Goal: Task Accomplishment & Management: Manage account settings

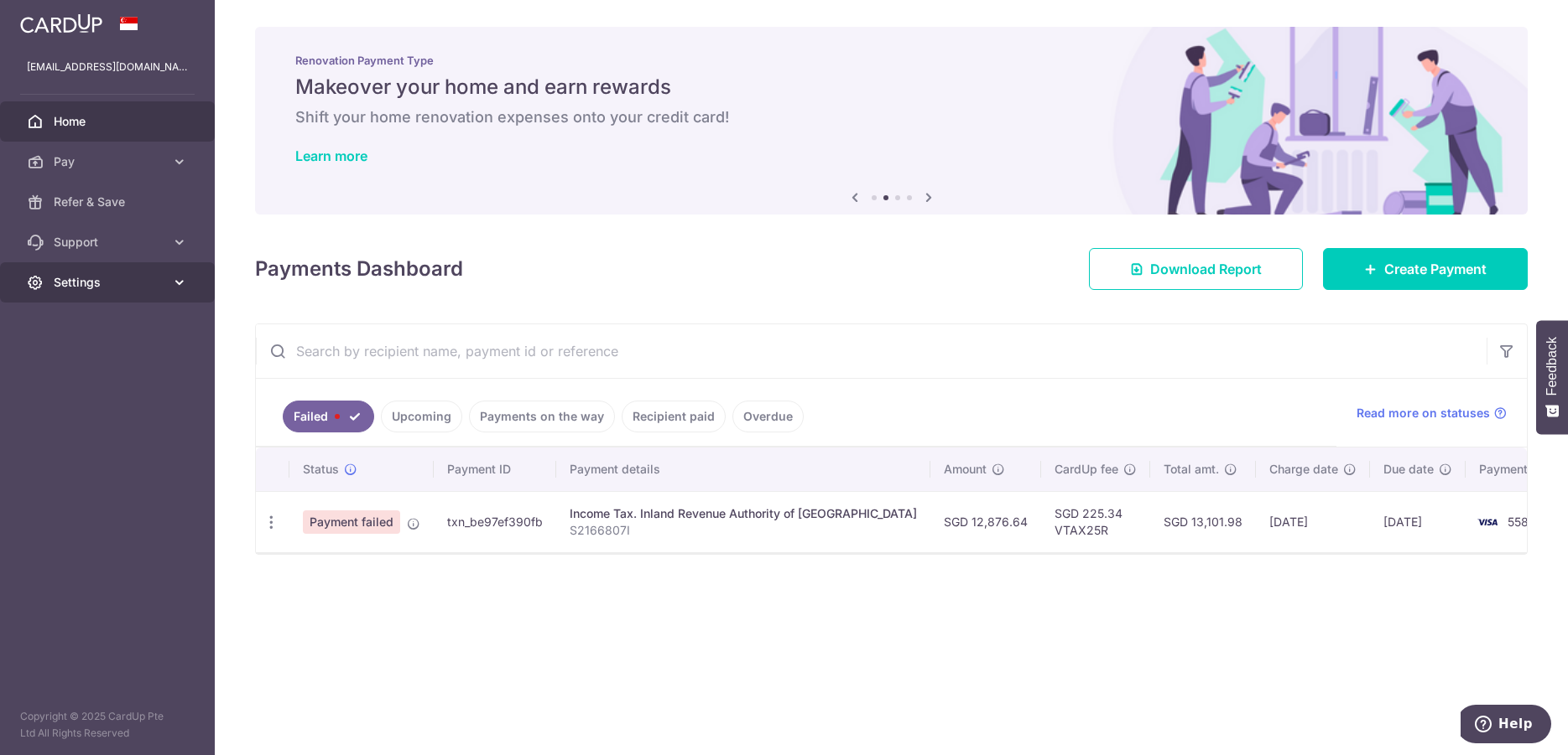
click at [86, 280] on span "Settings" at bounding box center [109, 283] width 111 height 17
click at [89, 321] on span "Account" at bounding box center [109, 323] width 111 height 17
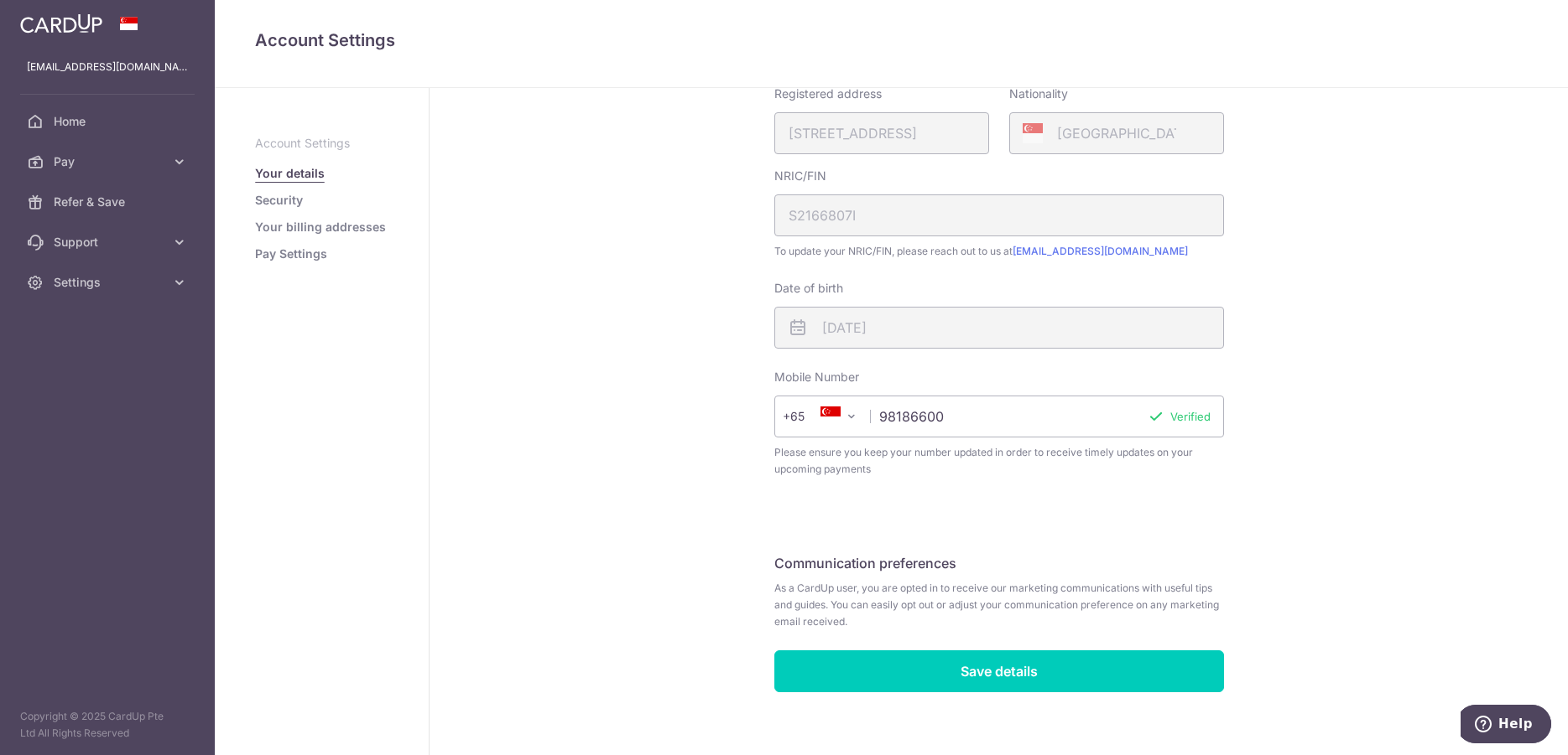
scroll to position [321, 0]
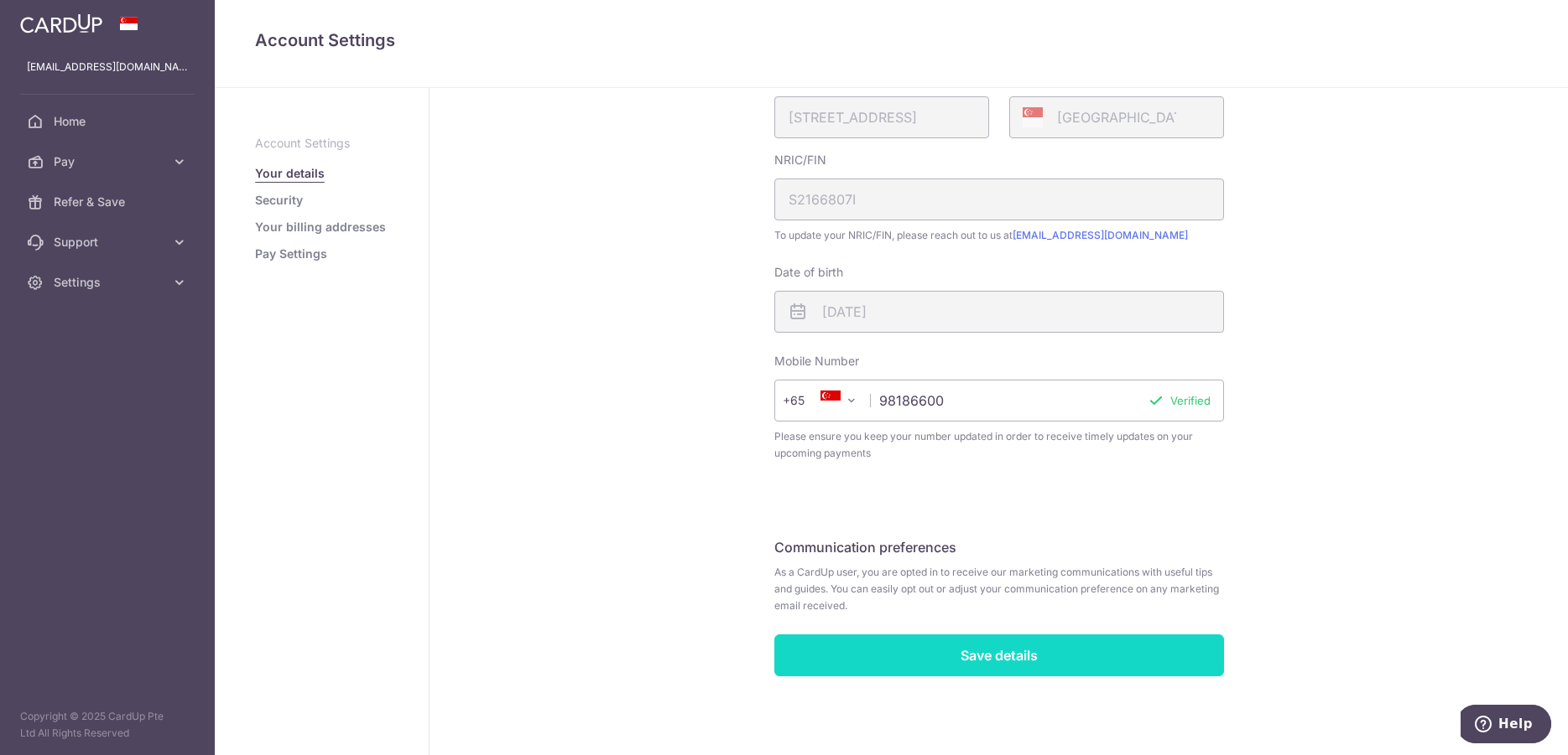
click at [993, 651] on input "Save details" at bounding box center [998, 655] width 449 height 42
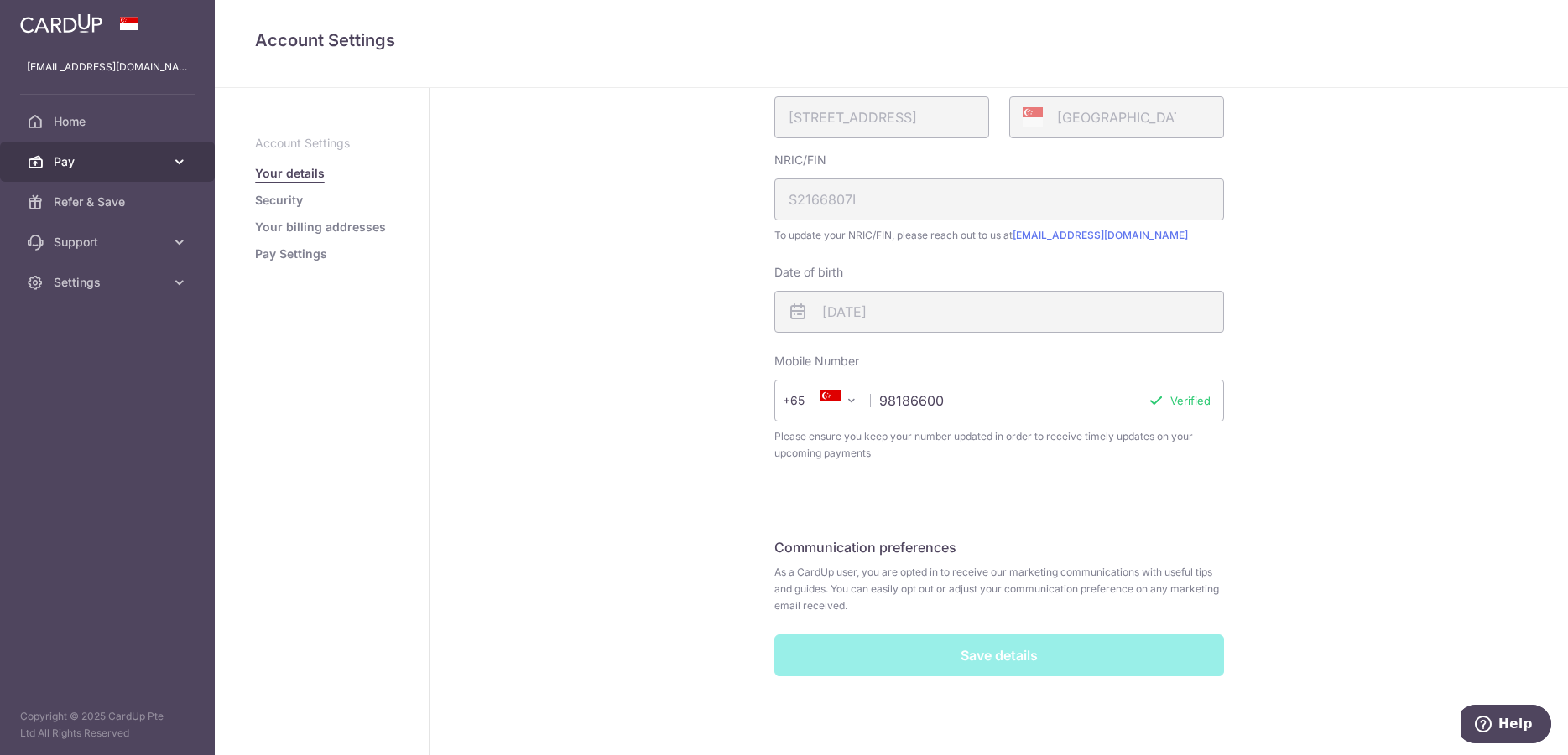
click at [68, 163] on span "Pay" at bounding box center [109, 162] width 111 height 17
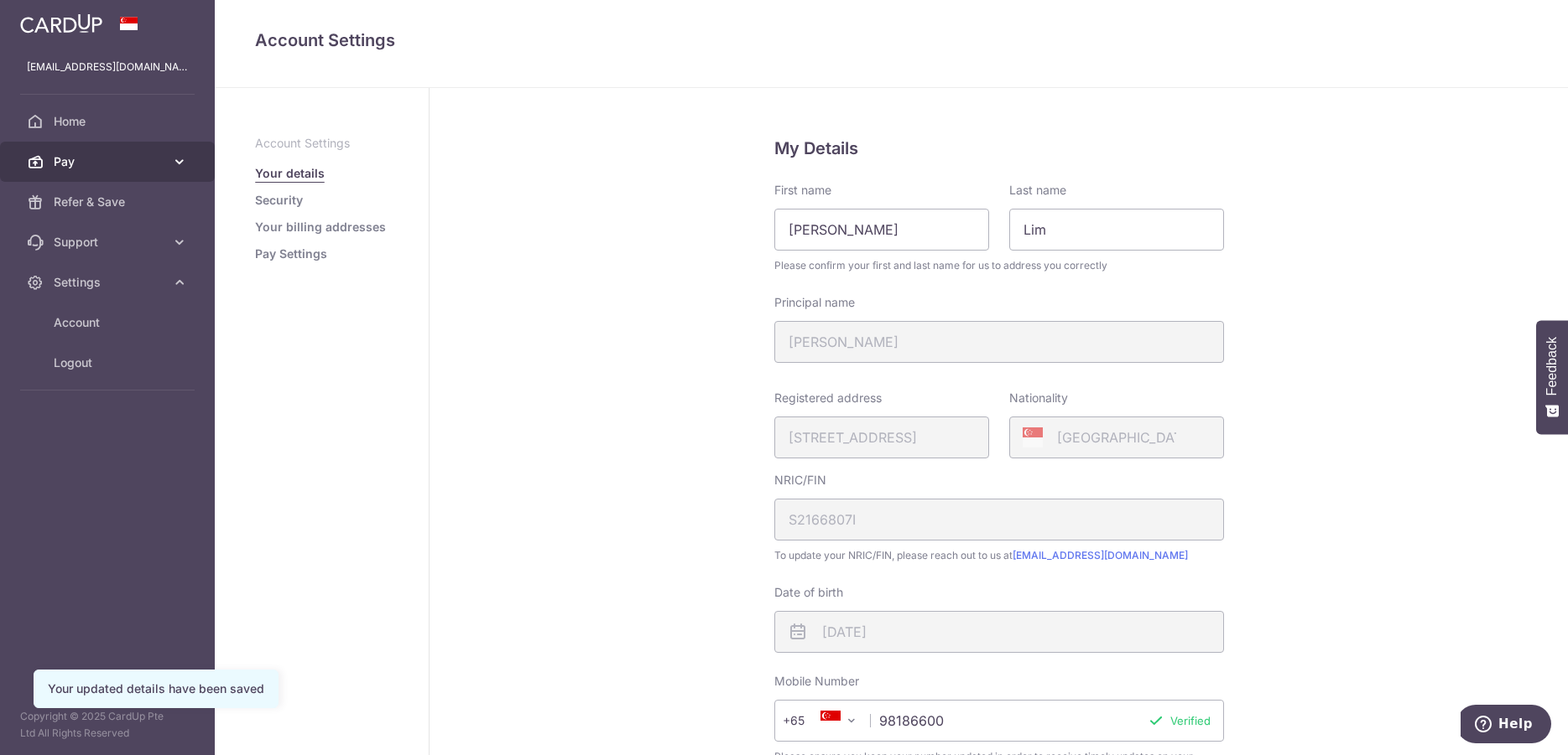
click at [71, 166] on span "Pay" at bounding box center [109, 162] width 111 height 17
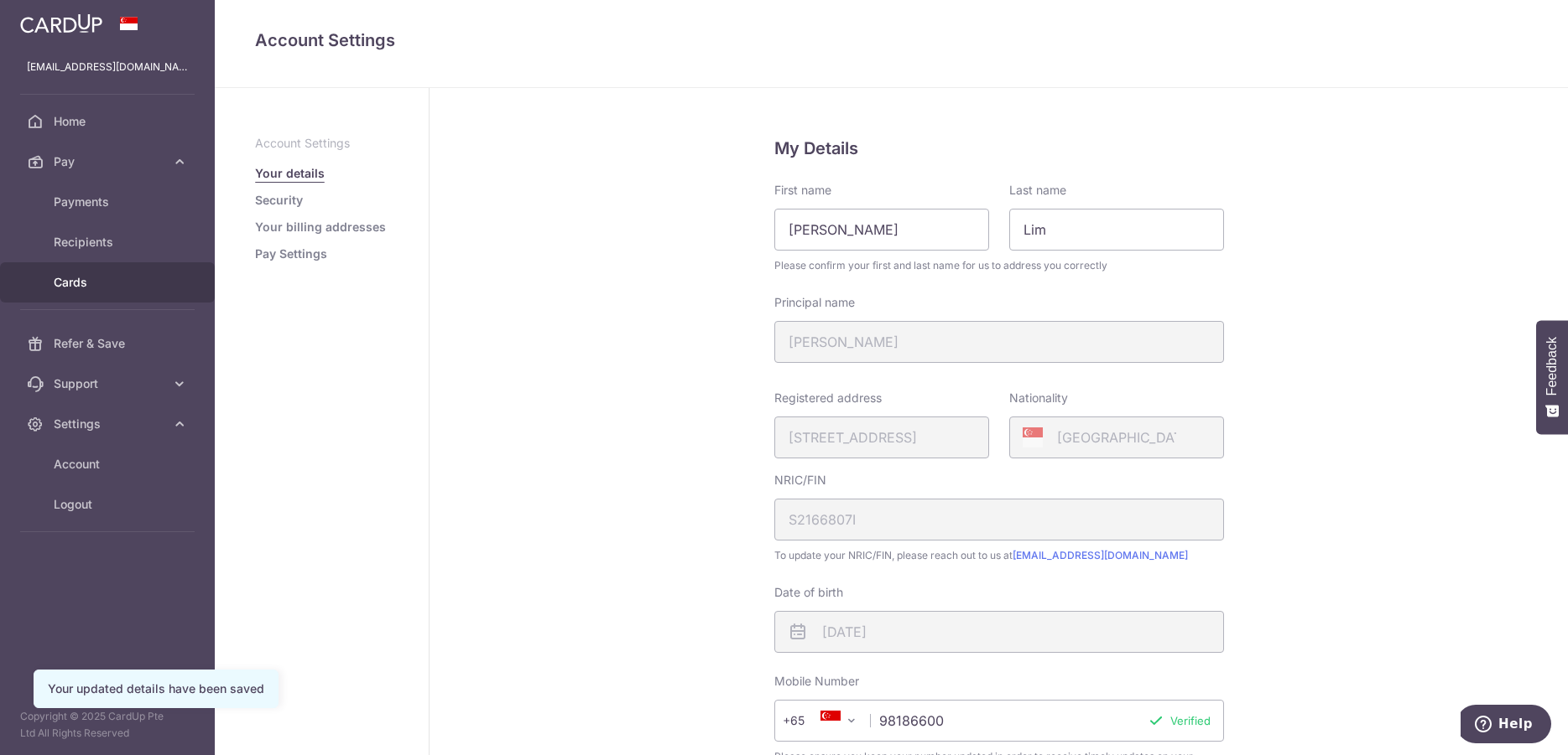
click at [73, 285] on span "Cards" at bounding box center [109, 283] width 111 height 17
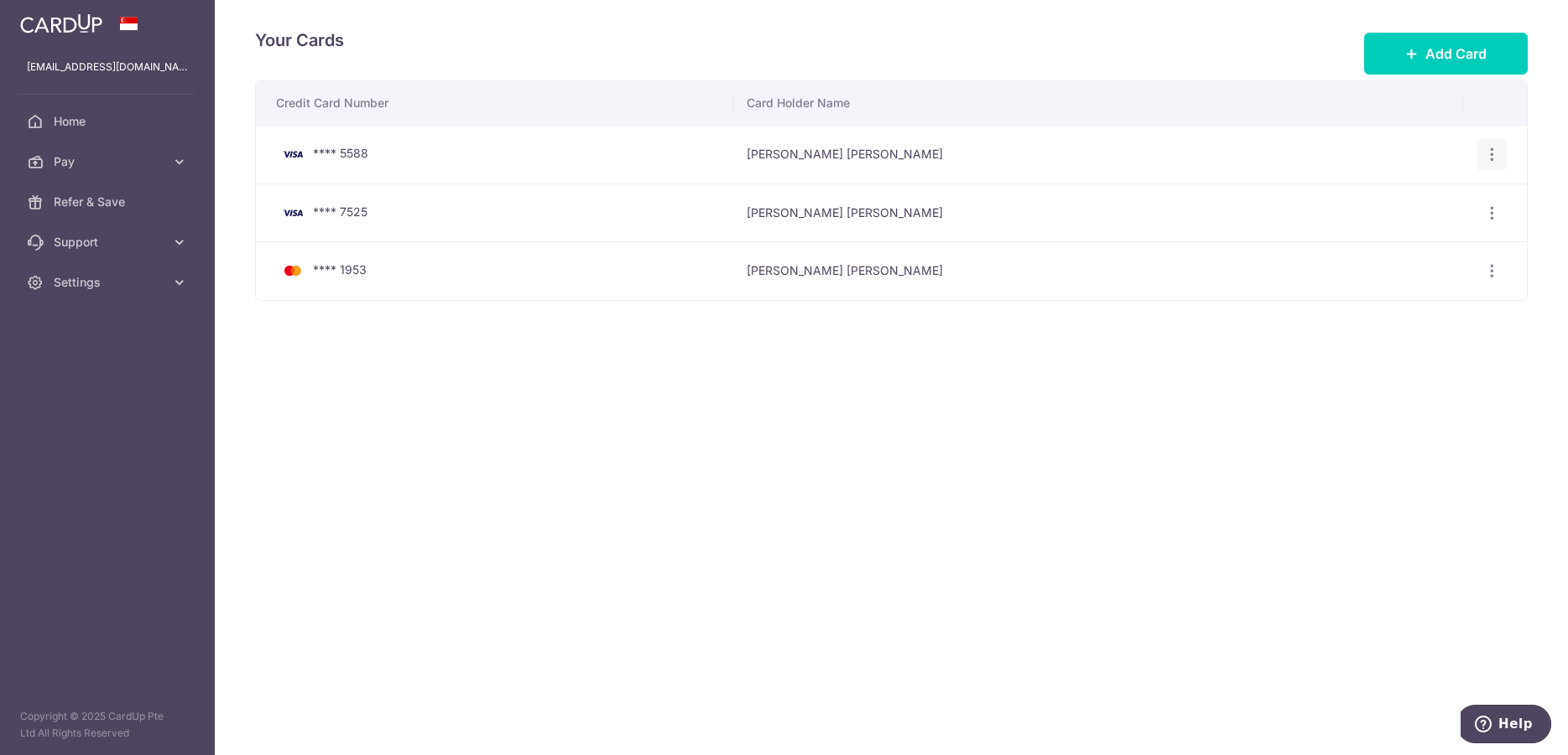
click at [1489, 154] on icon "button" at bounding box center [1491, 154] width 18 height 18
click at [1404, 201] on span "View/Edit" at bounding box center [1435, 201] width 114 height 20
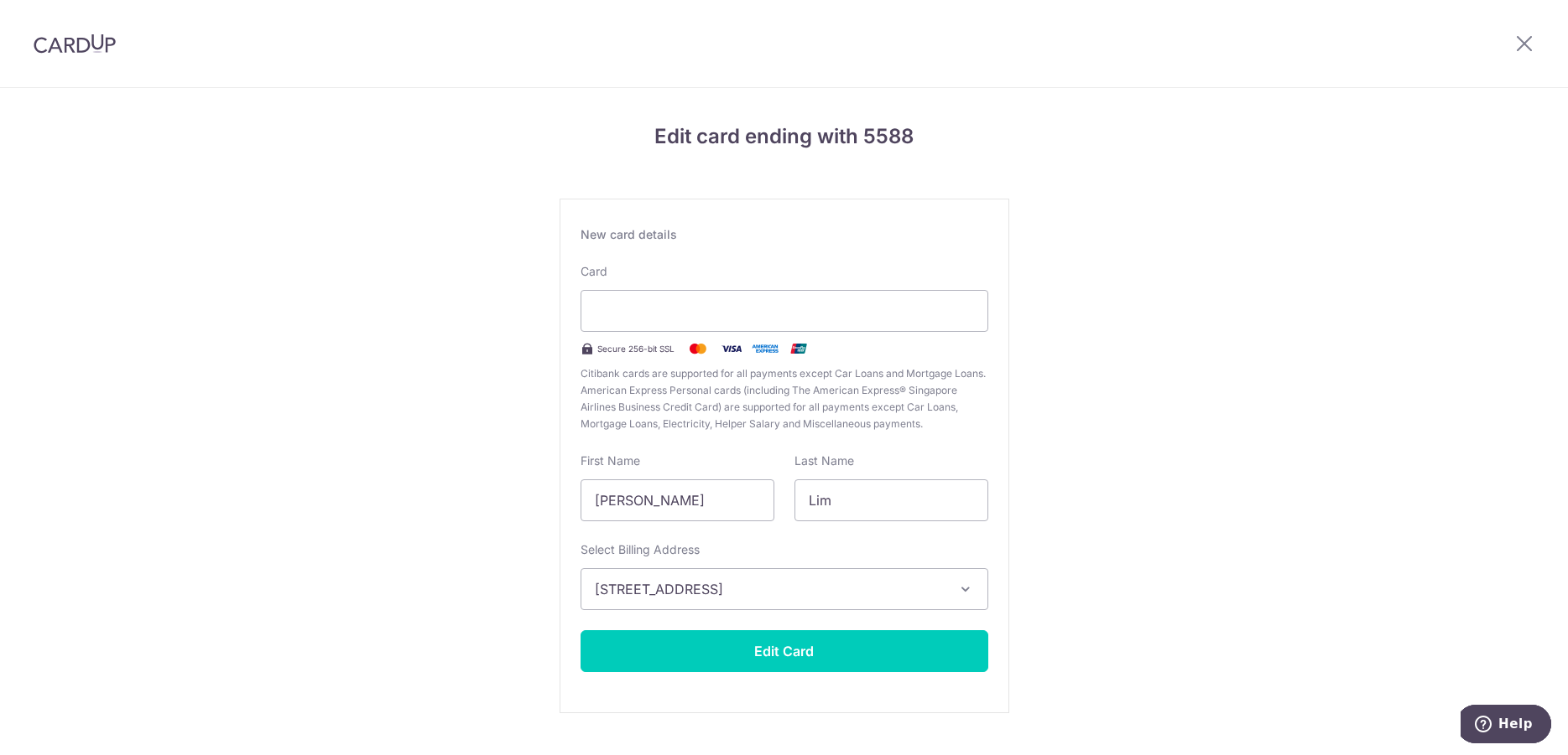
scroll to position [37, 0]
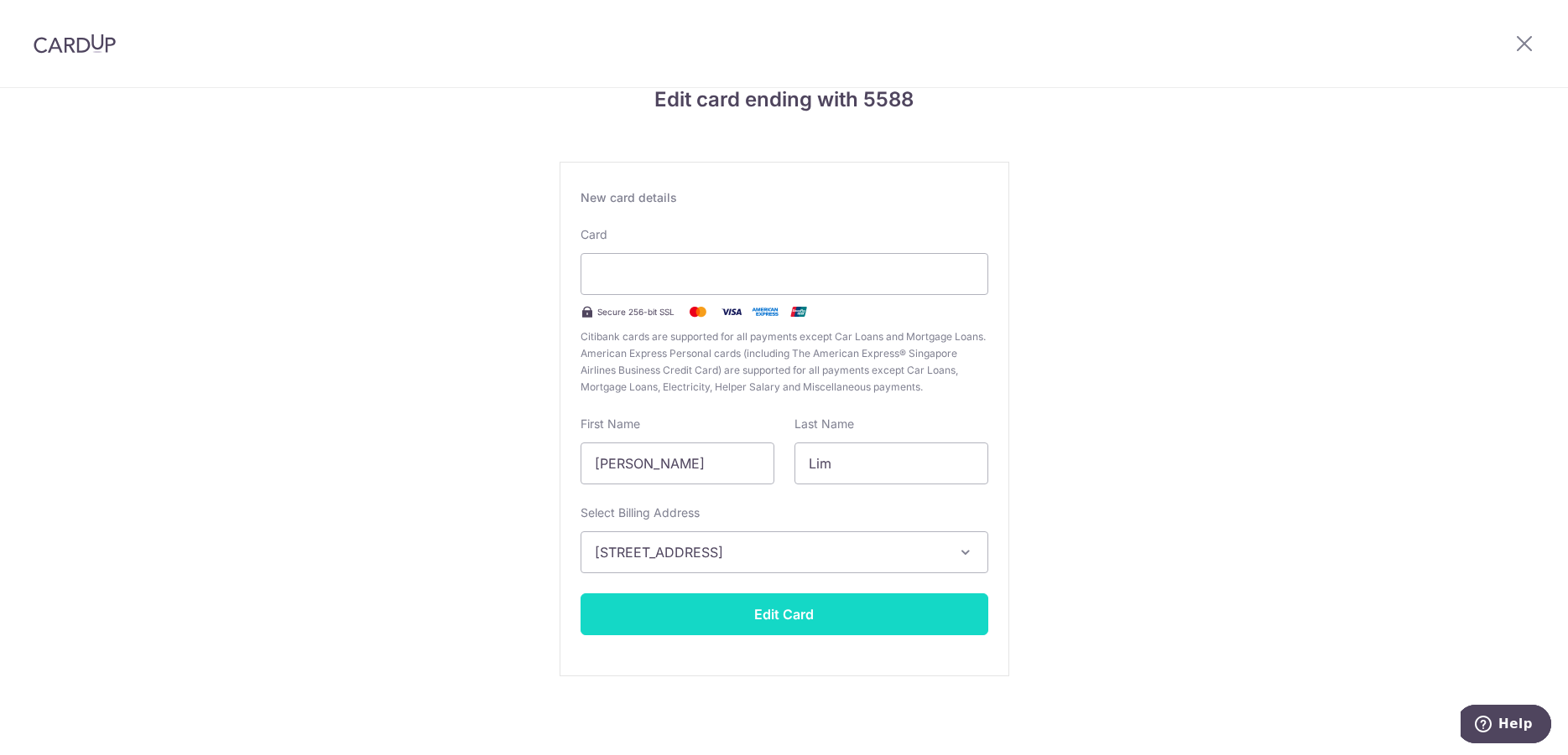
click at [785, 623] on button "Edit Card" at bounding box center [784, 614] width 408 height 42
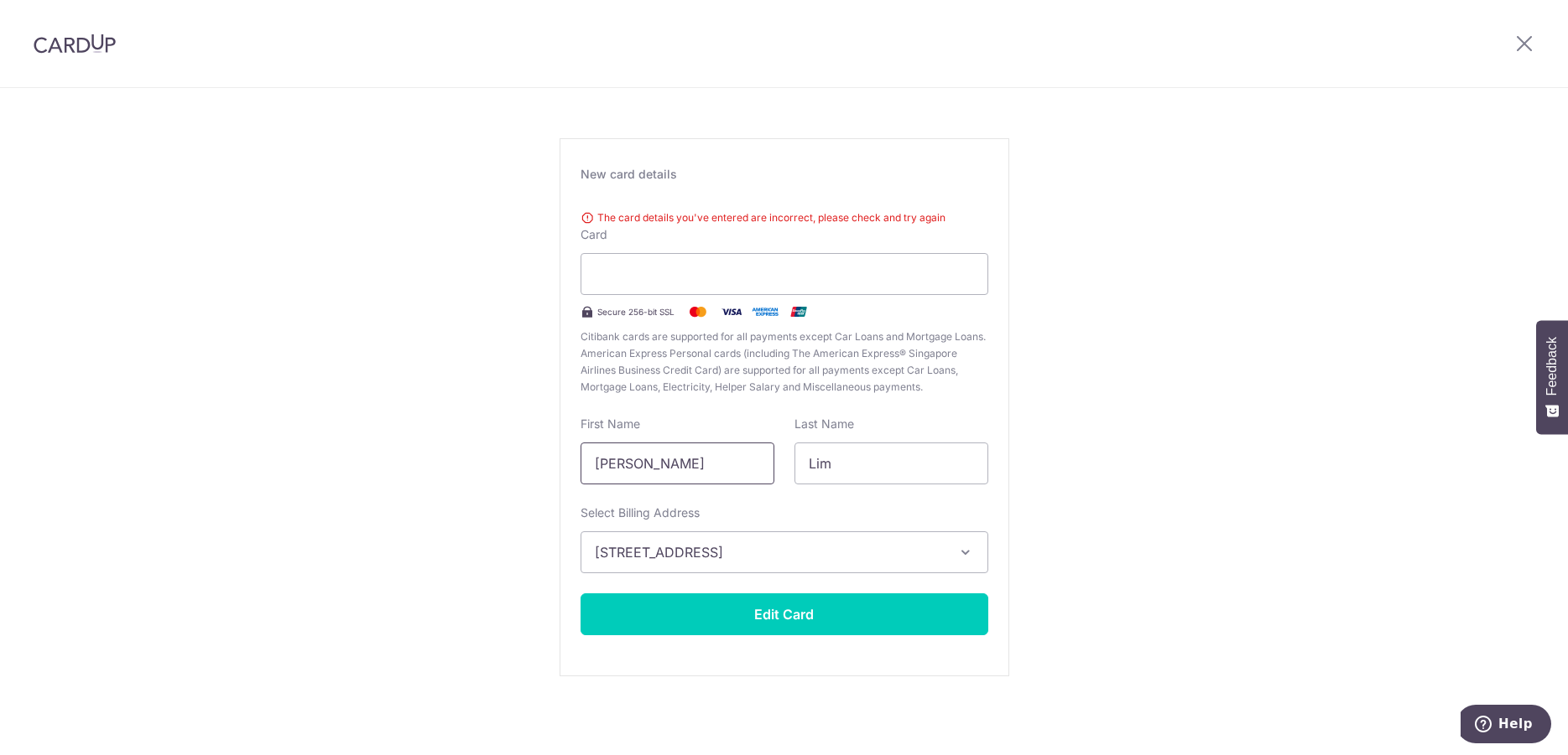
click at [683, 462] on input "[PERSON_NAME]" at bounding box center [678, 463] width 194 height 42
type input "Kian"
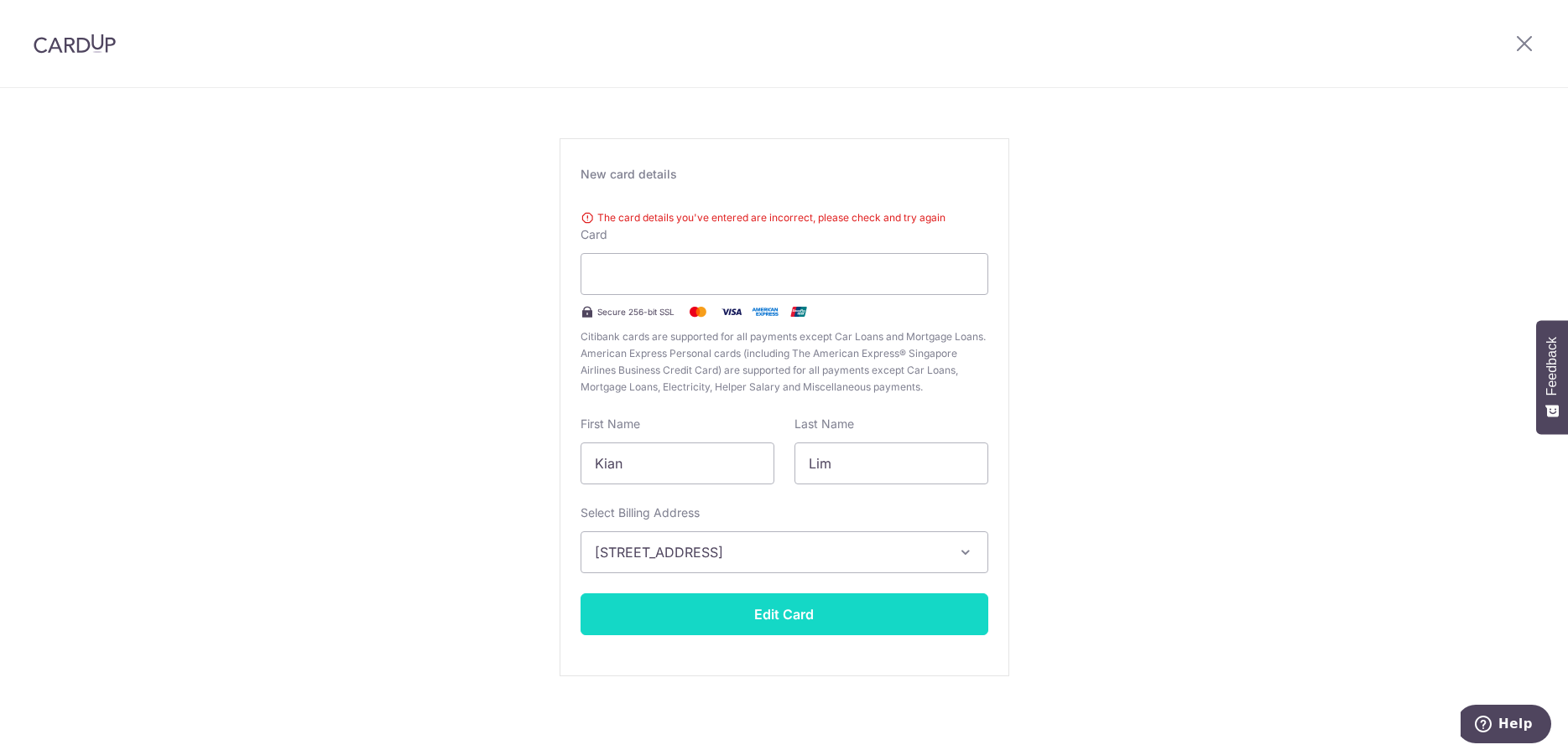
click at [781, 605] on button "Edit Card" at bounding box center [784, 614] width 408 height 42
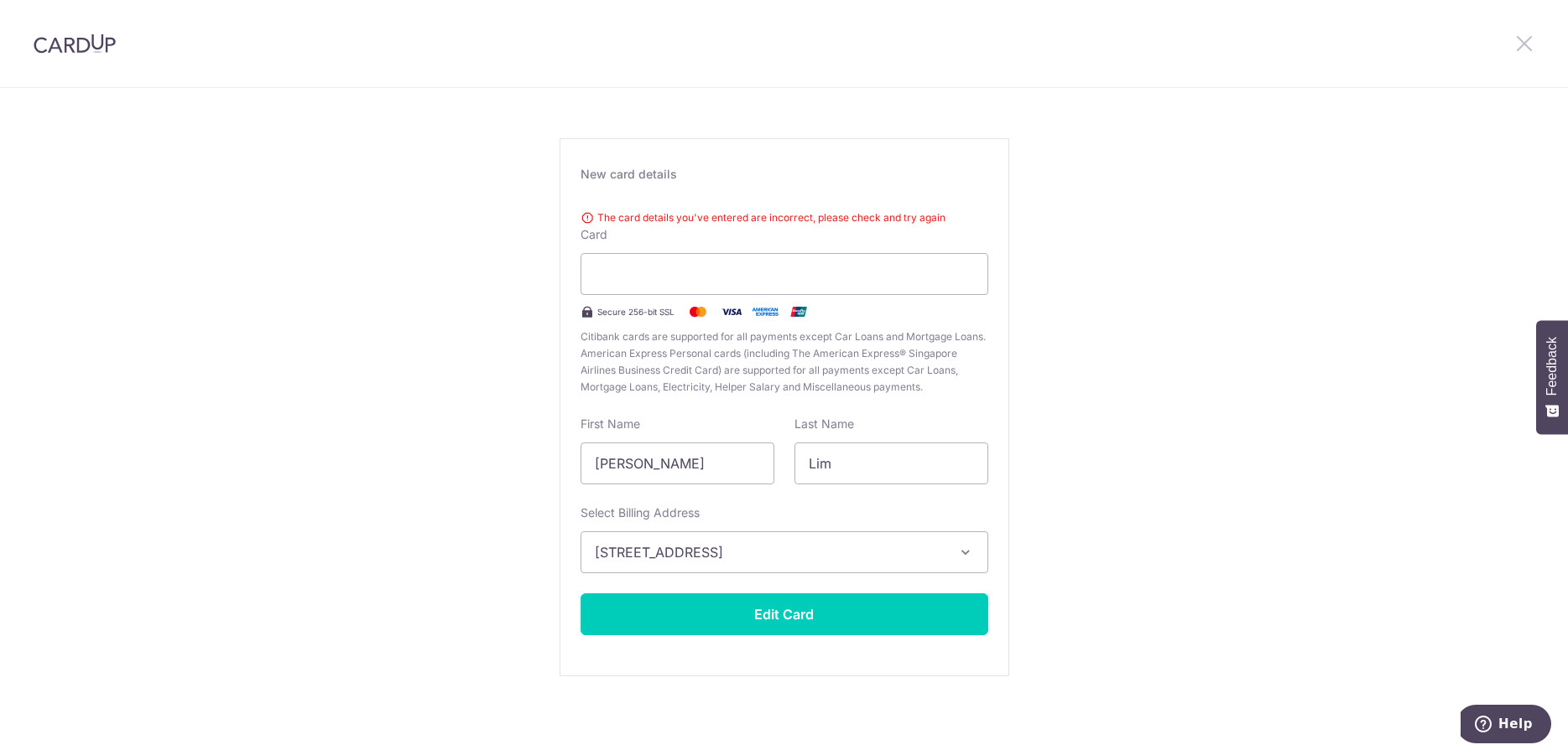
click at [1520, 50] on icon at bounding box center [1525, 43] width 20 height 21
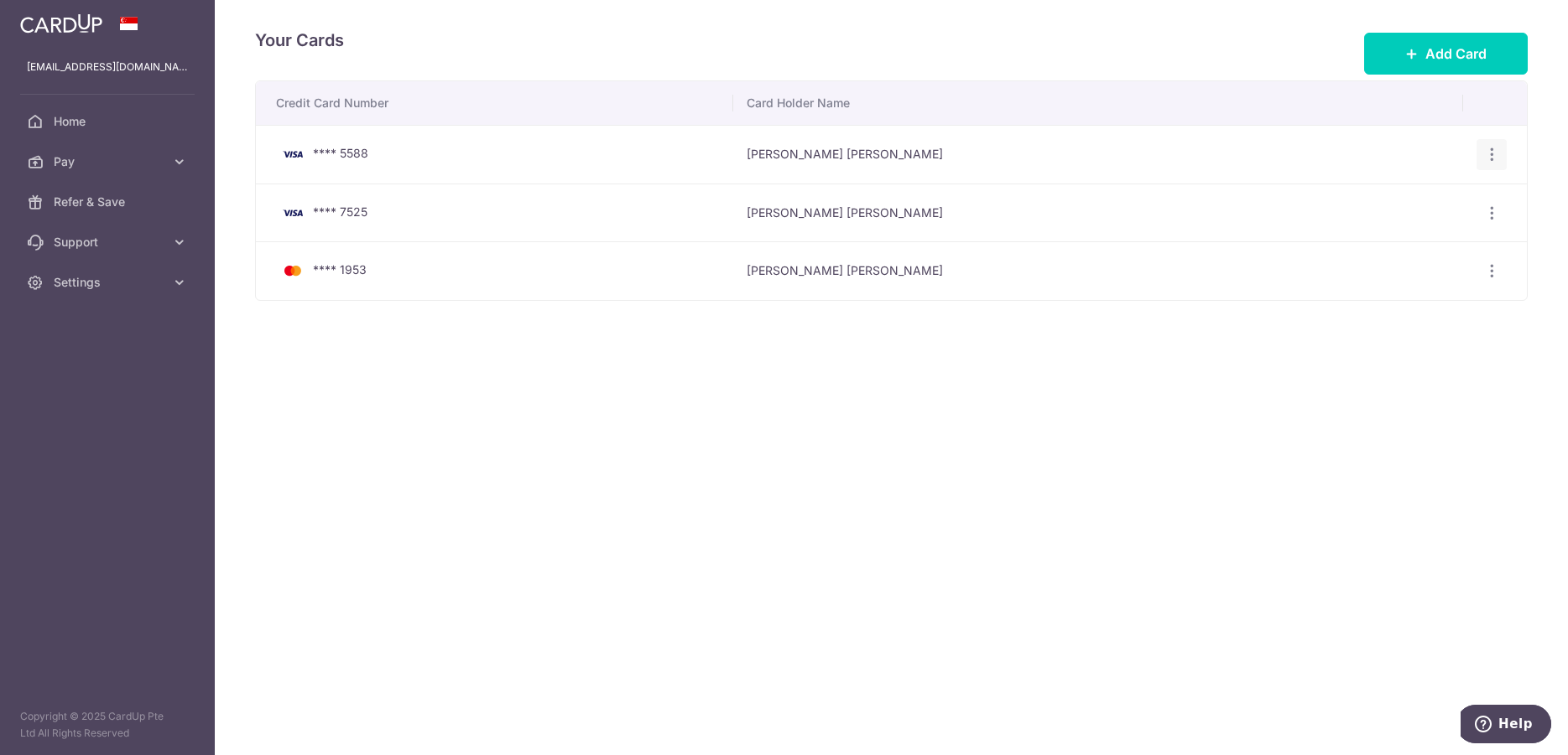
click at [1496, 152] on icon "button" at bounding box center [1491, 154] width 18 height 18
click at [1415, 241] on span "Delete" at bounding box center [1435, 241] width 114 height 20
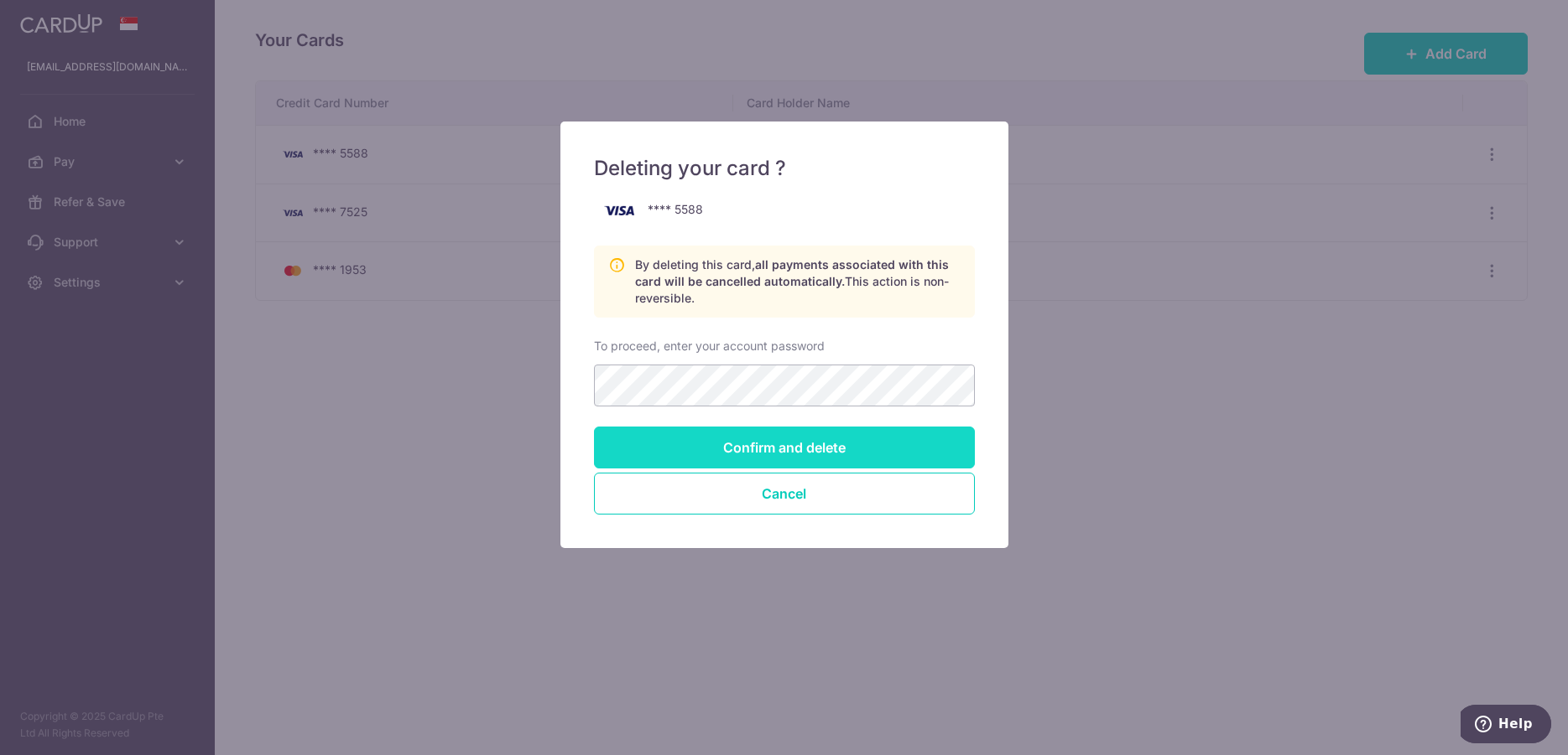
click at [748, 443] on input "Confirm and delete" at bounding box center [784, 447] width 381 height 42
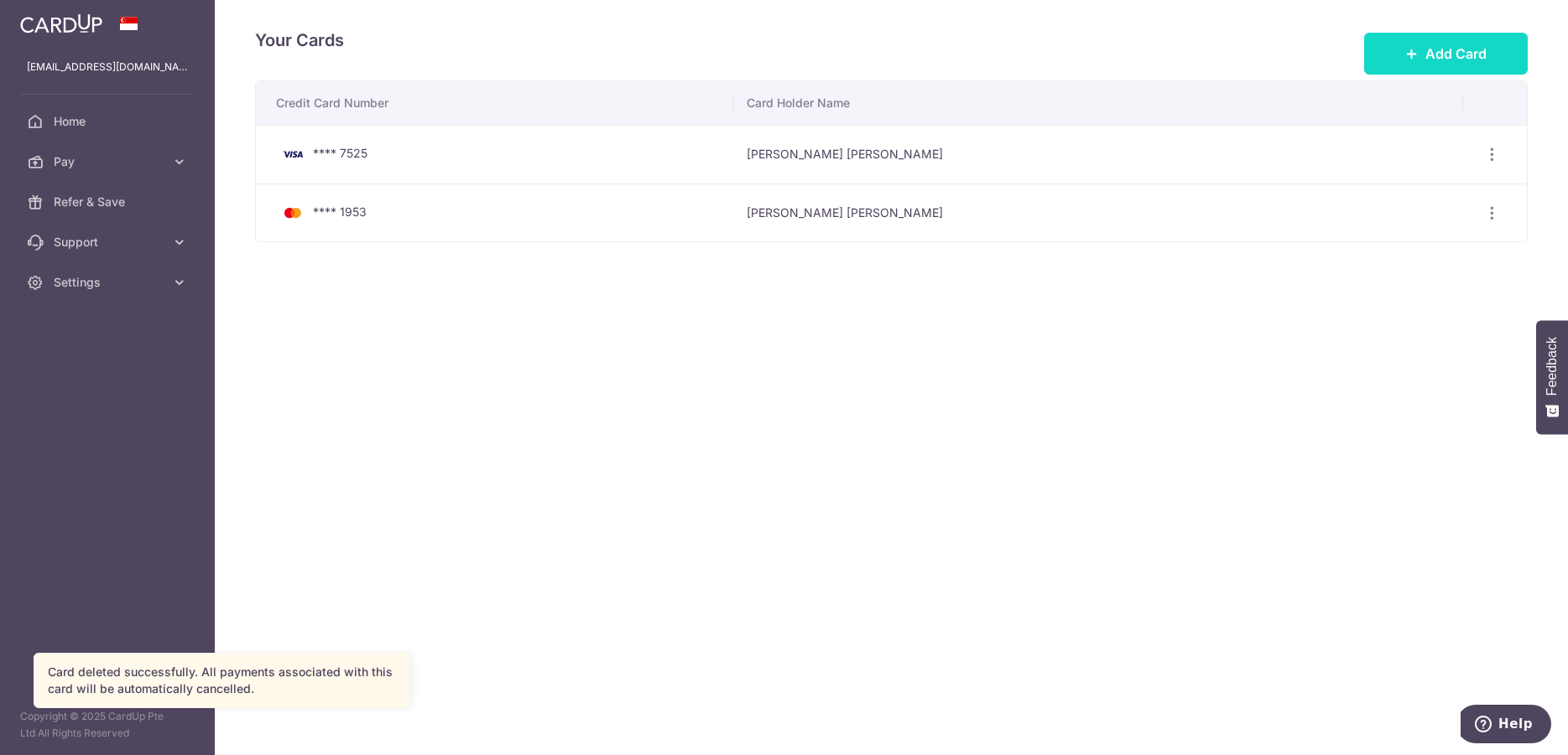
click at [1454, 50] on span "Add Card" at bounding box center [1455, 54] width 61 height 20
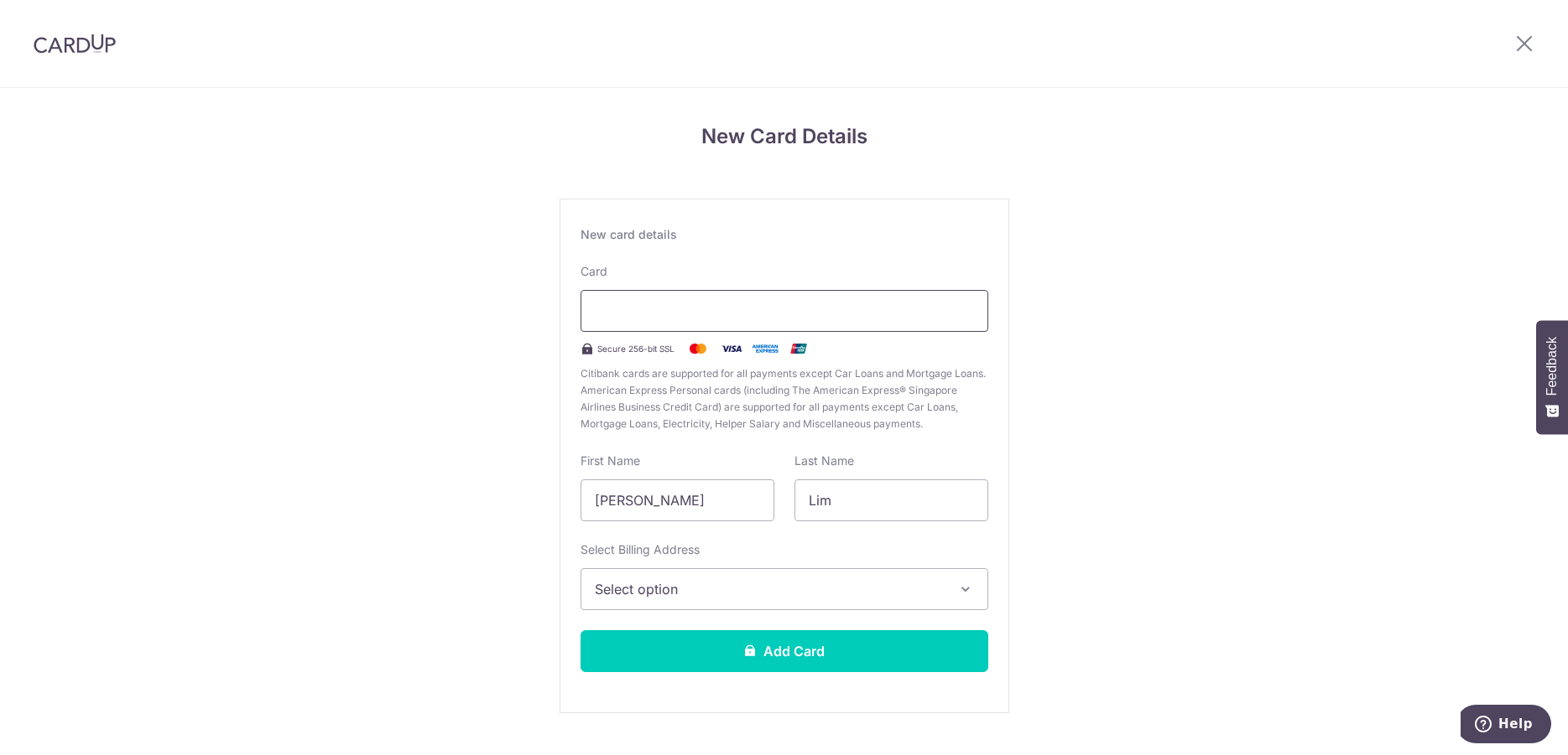
click at [971, 311] on div at bounding box center [784, 311] width 408 height 42
click at [888, 595] on span "Select option" at bounding box center [768, 590] width 349 height 20
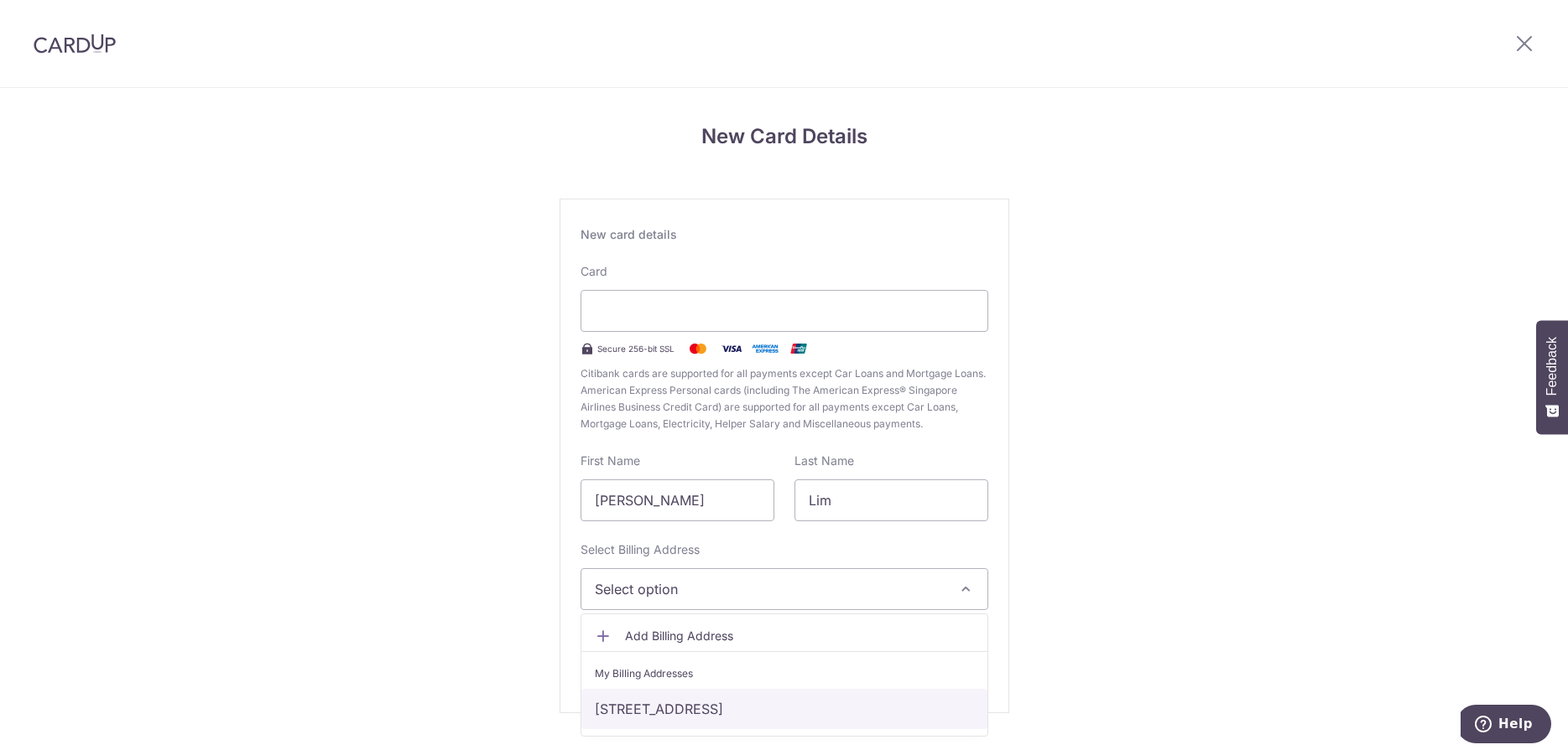
click at [700, 708] on link "401 Havelock Road, Singapore, Singapore, Singapore-169631" at bounding box center [784, 710] width 406 height 41
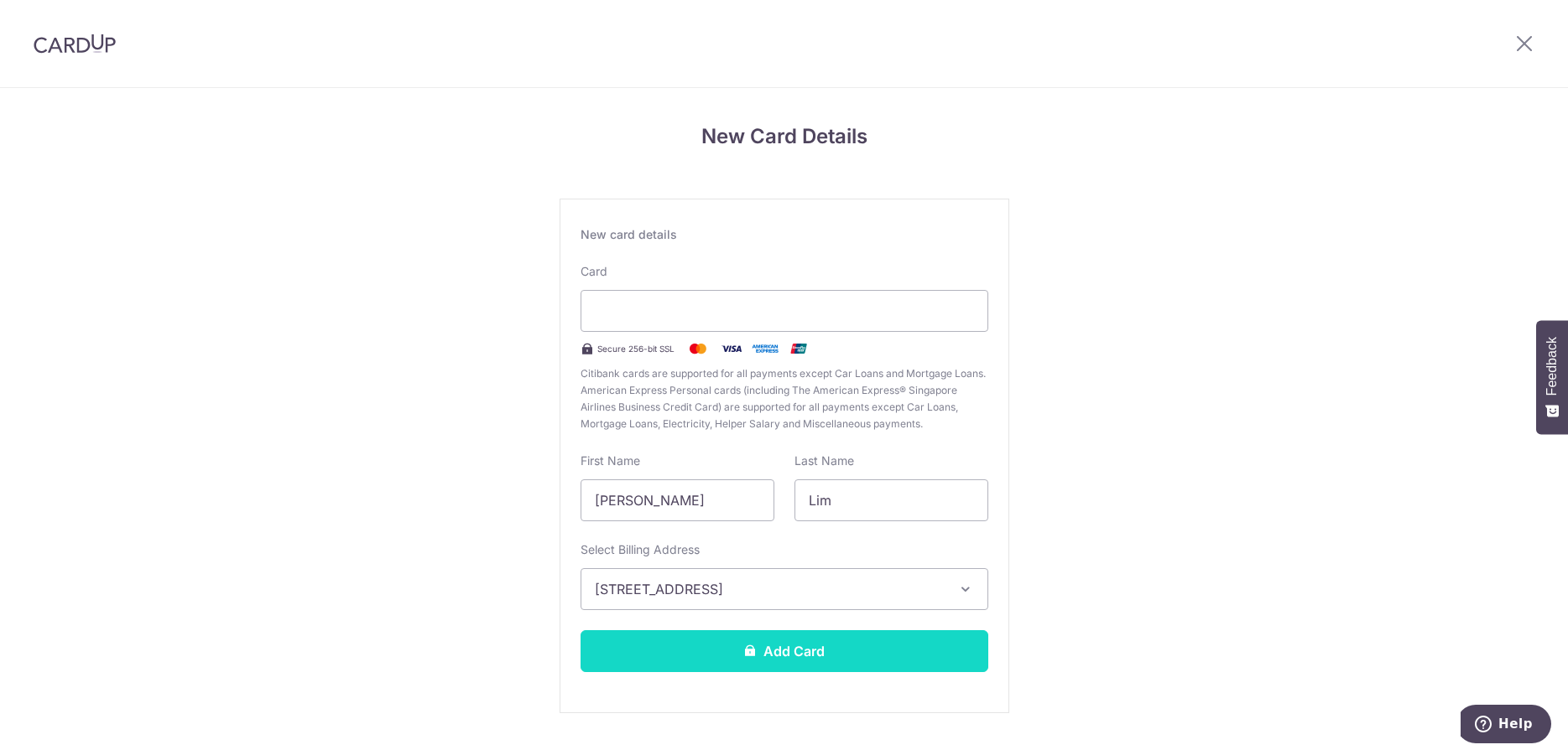
click at [790, 650] on button "Add Card" at bounding box center [784, 651] width 408 height 42
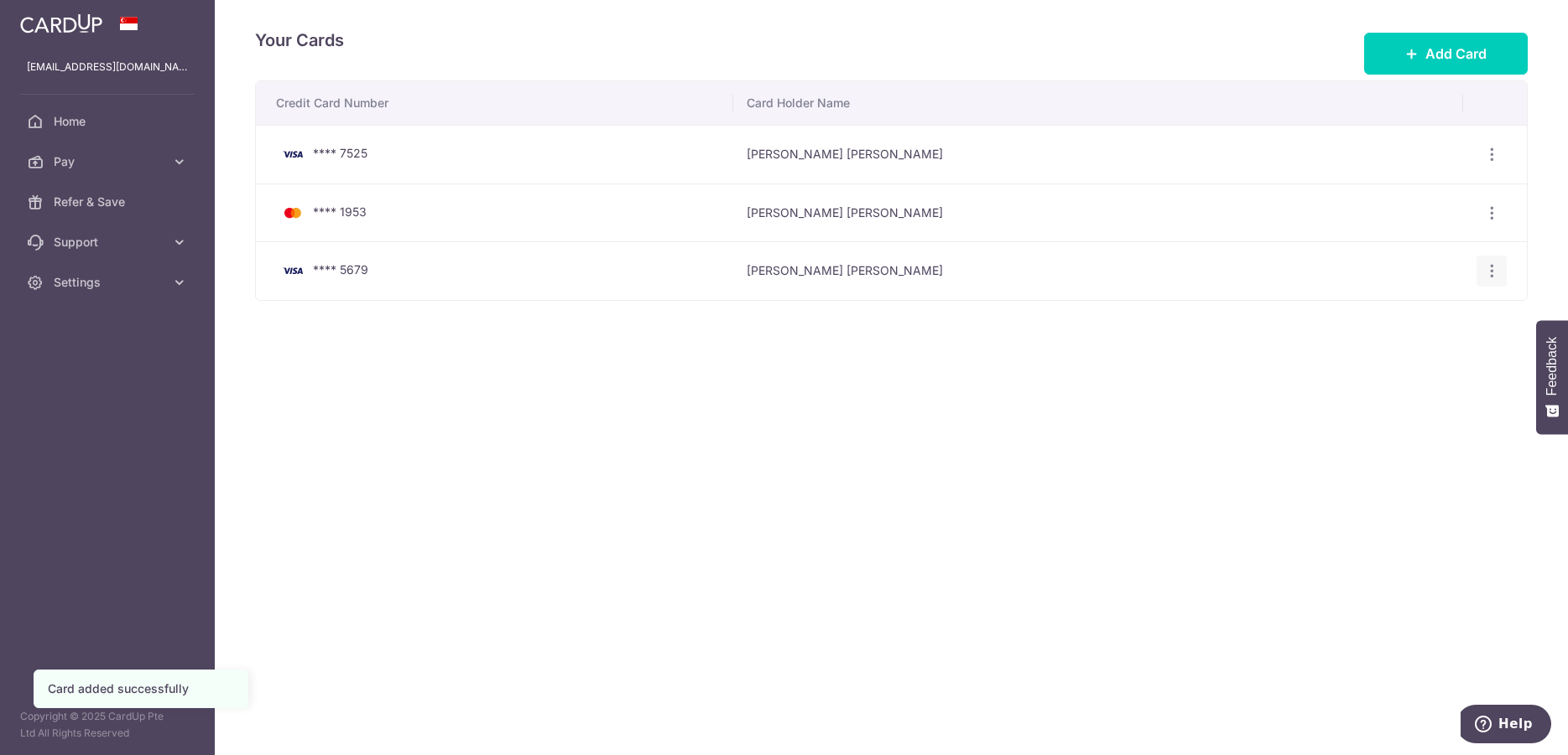
click at [1498, 164] on icon "button" at bounding box center [1491, 154] width 18 height 18
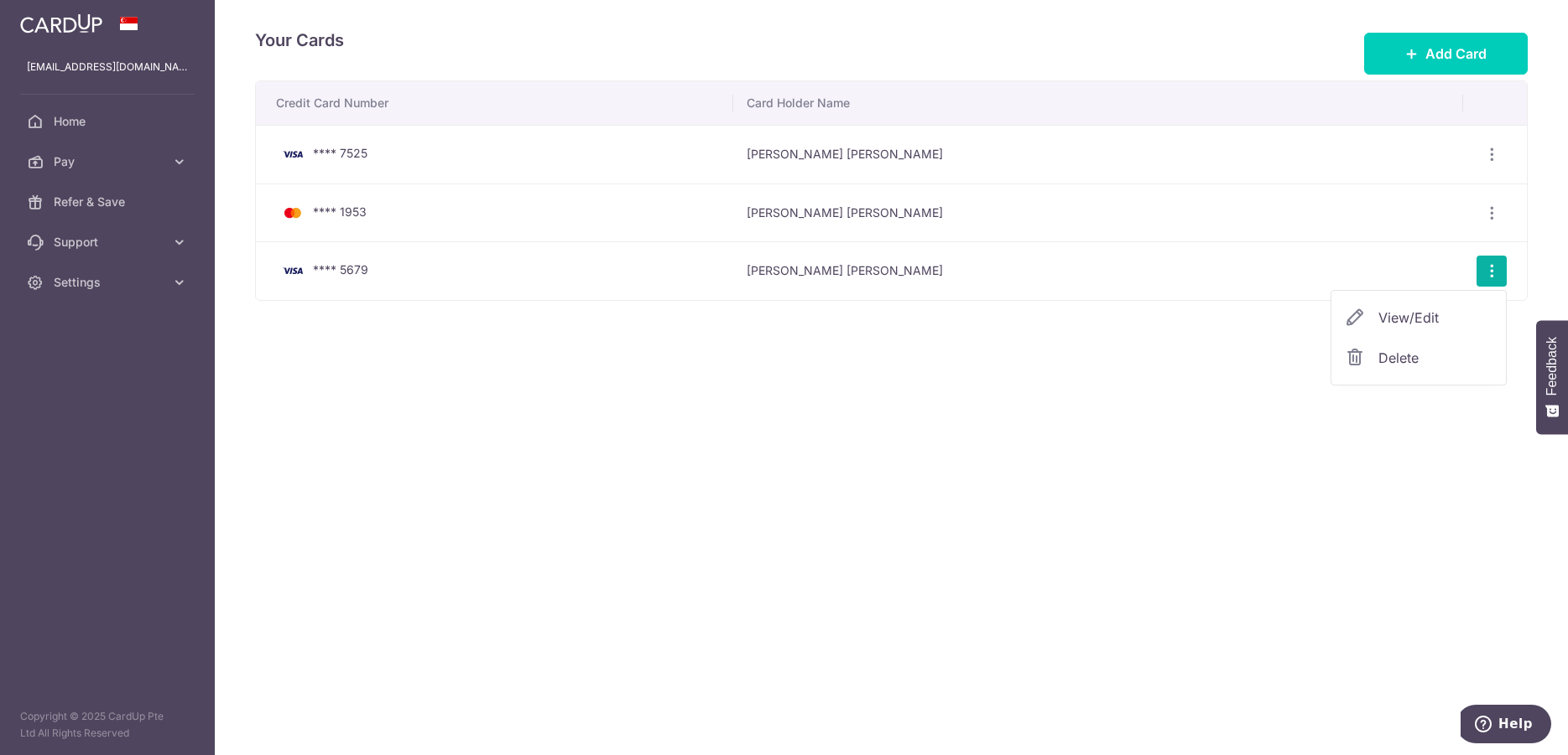
click at [1180, 588] on div "Your Cards Add Card Credit Card Number Card Holder Name **** 7525 Kian Tiong Li…" at bounding box center [890, 377] width 1353 height 755
click at [93, 206] on span "Refer & Save" at bounding box center [109, 202] width 111 height 17
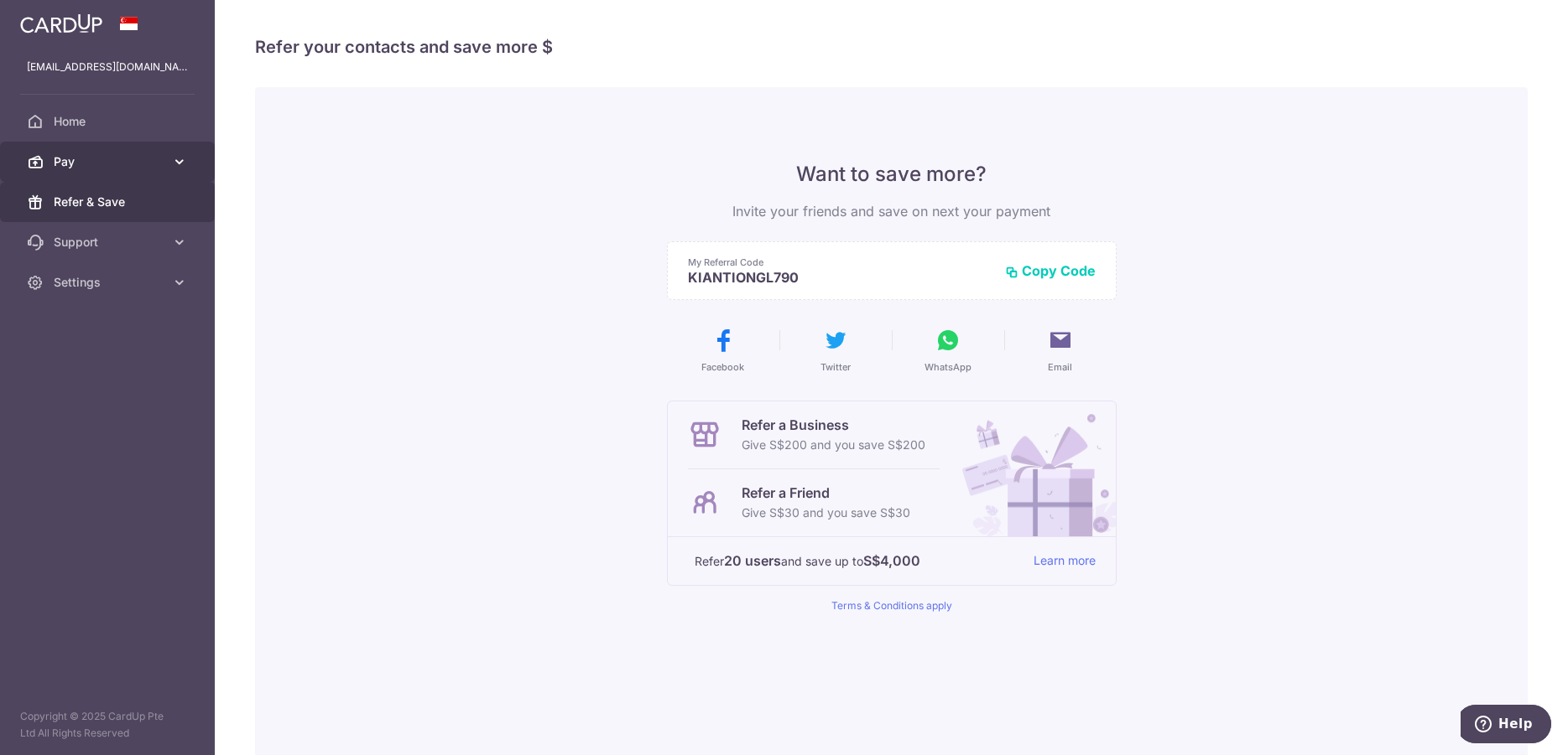
click at [85, 165] on span "Pay" at bounding box center [109, 162] width 111 height 17
click at [83, 207] on span "Payments" at bounding box center [109, 202] width 111 height 17
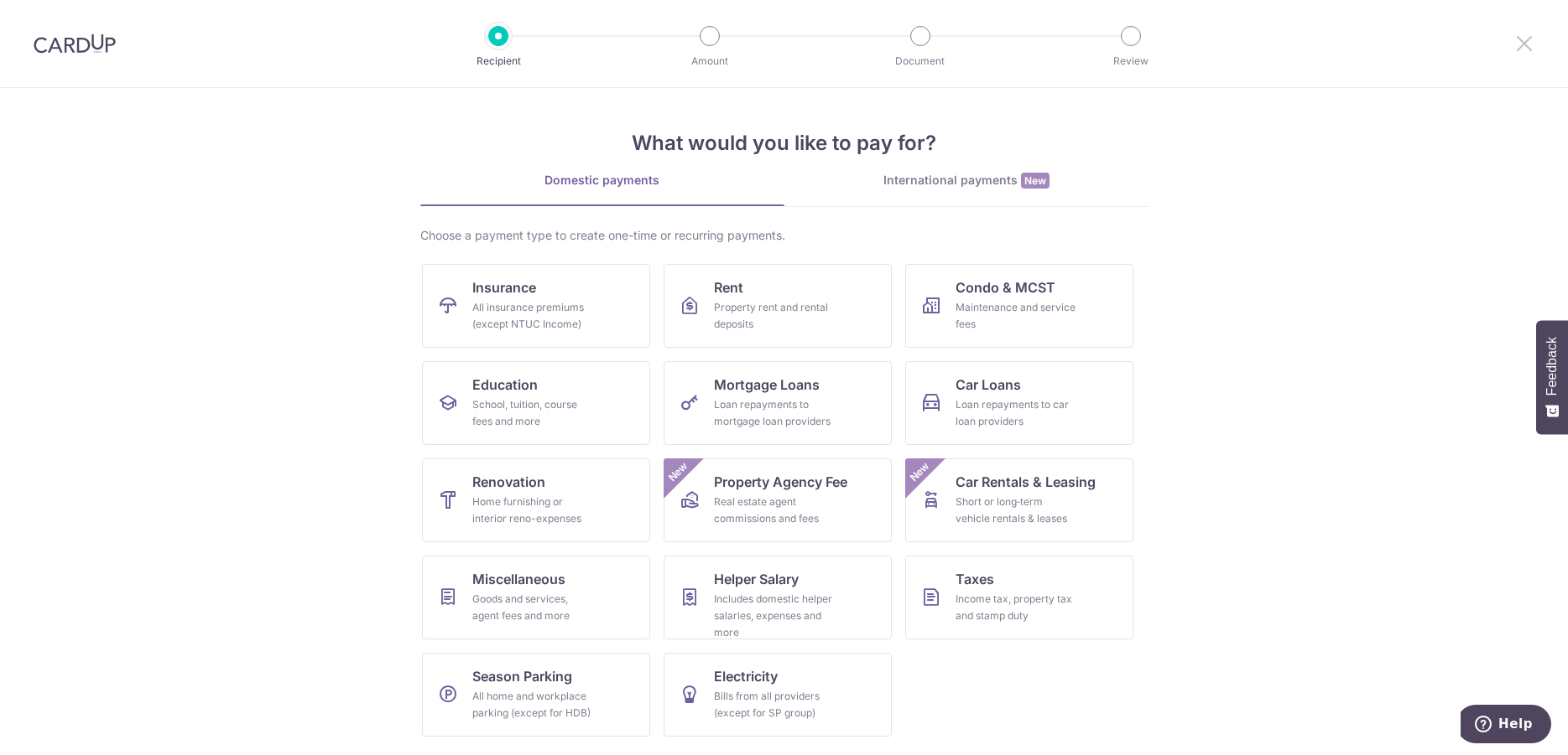
click at [1519, 43] on icon at bounding box center [1525, 43] width 20 height 21
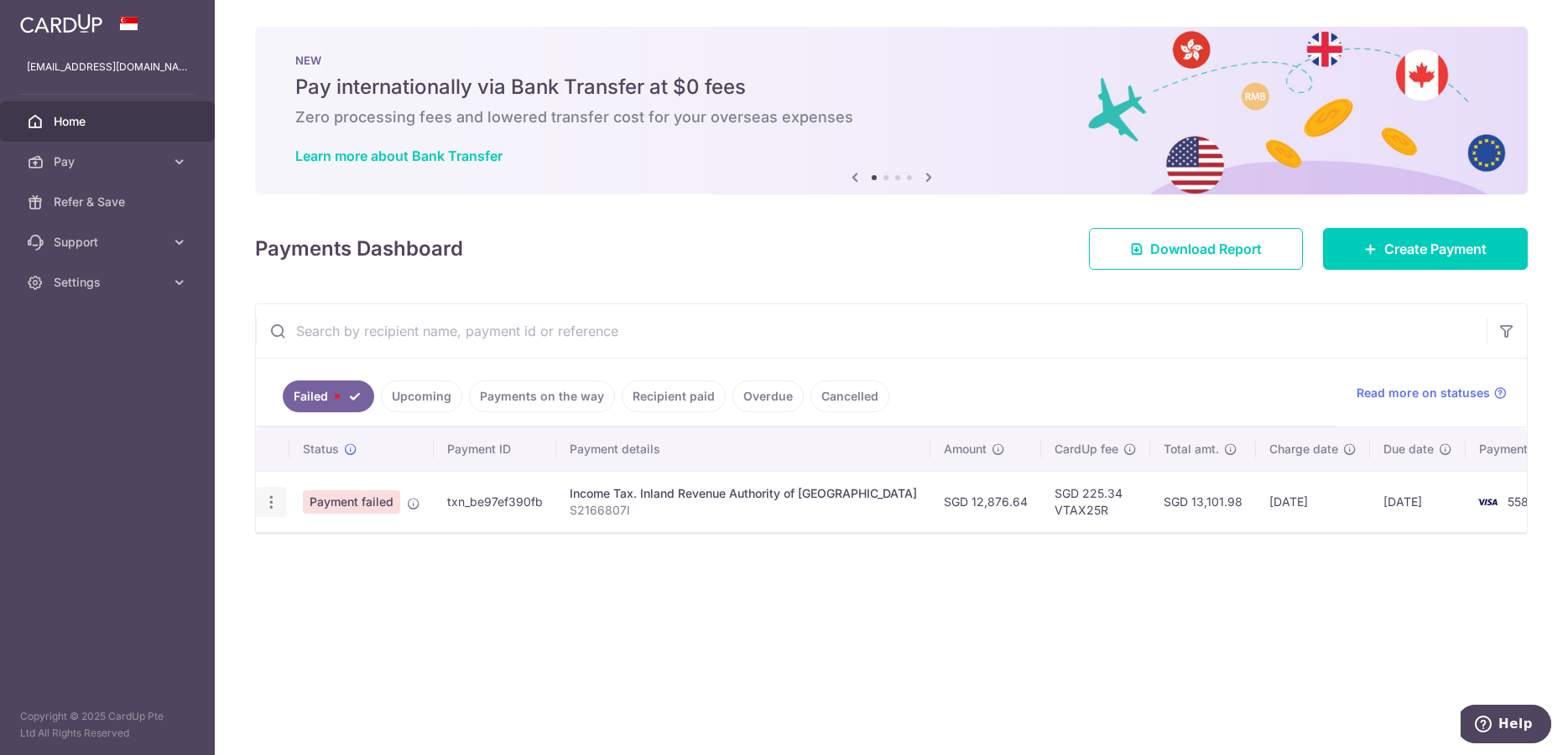
click at [265, 509] on icon "button" at bounding box center [271, 502] width 18 height 18
click at [339, 552] on span "Update payment" at bounding box center [360, 548] width 114 height 20
radio input "true"
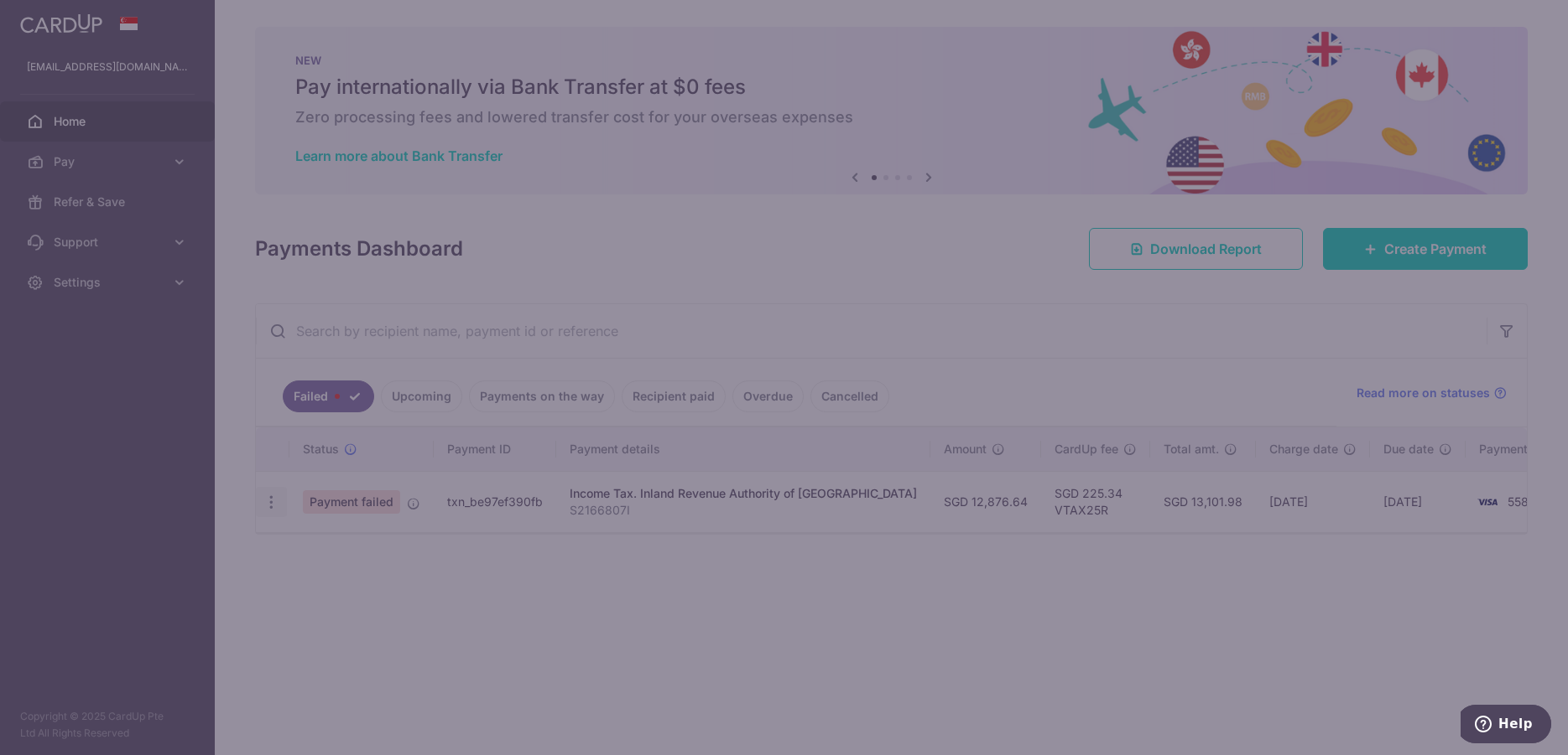
type input "12,876.64"
type input "S2166807I"
type input "VTAX25R"
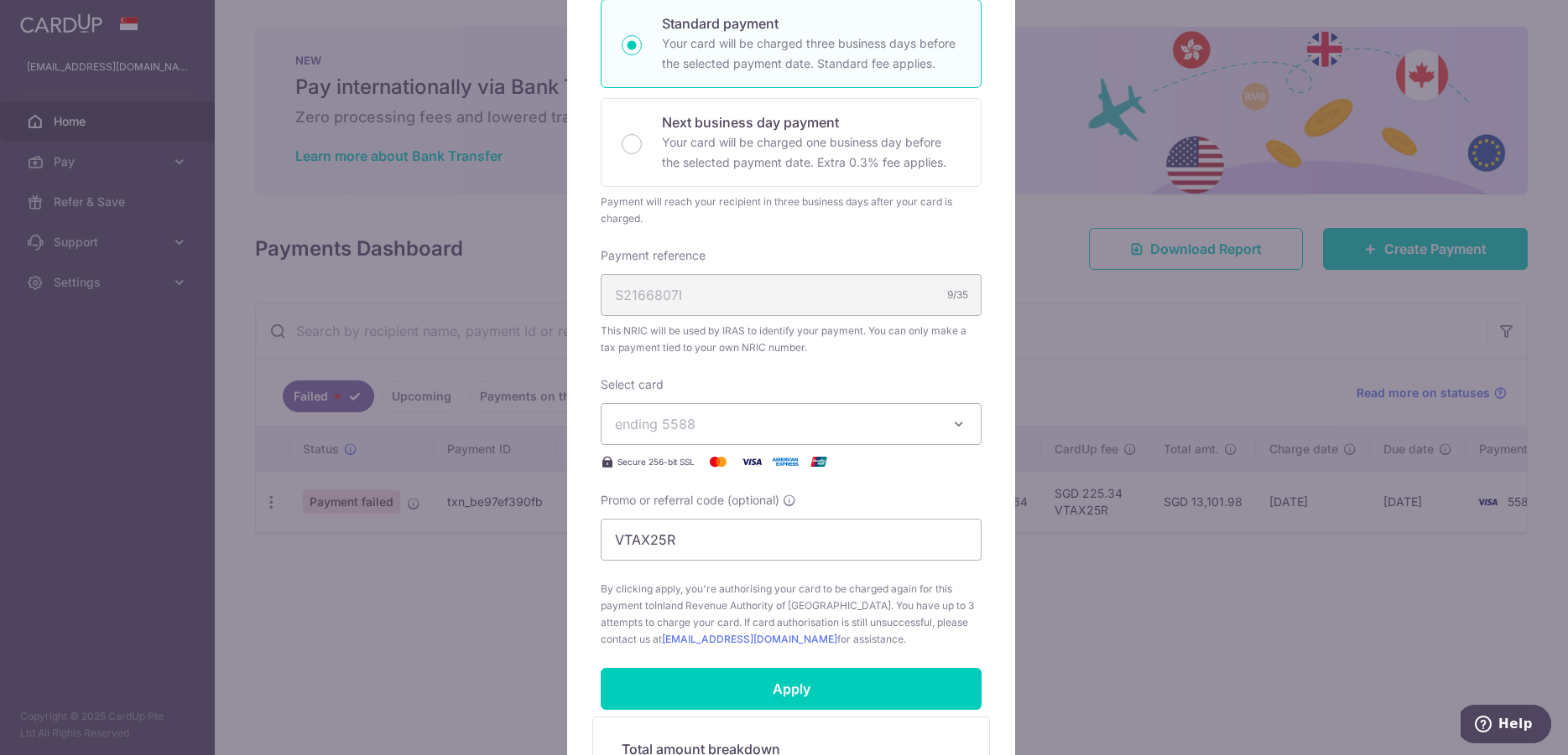
scroll to position [342, 0]
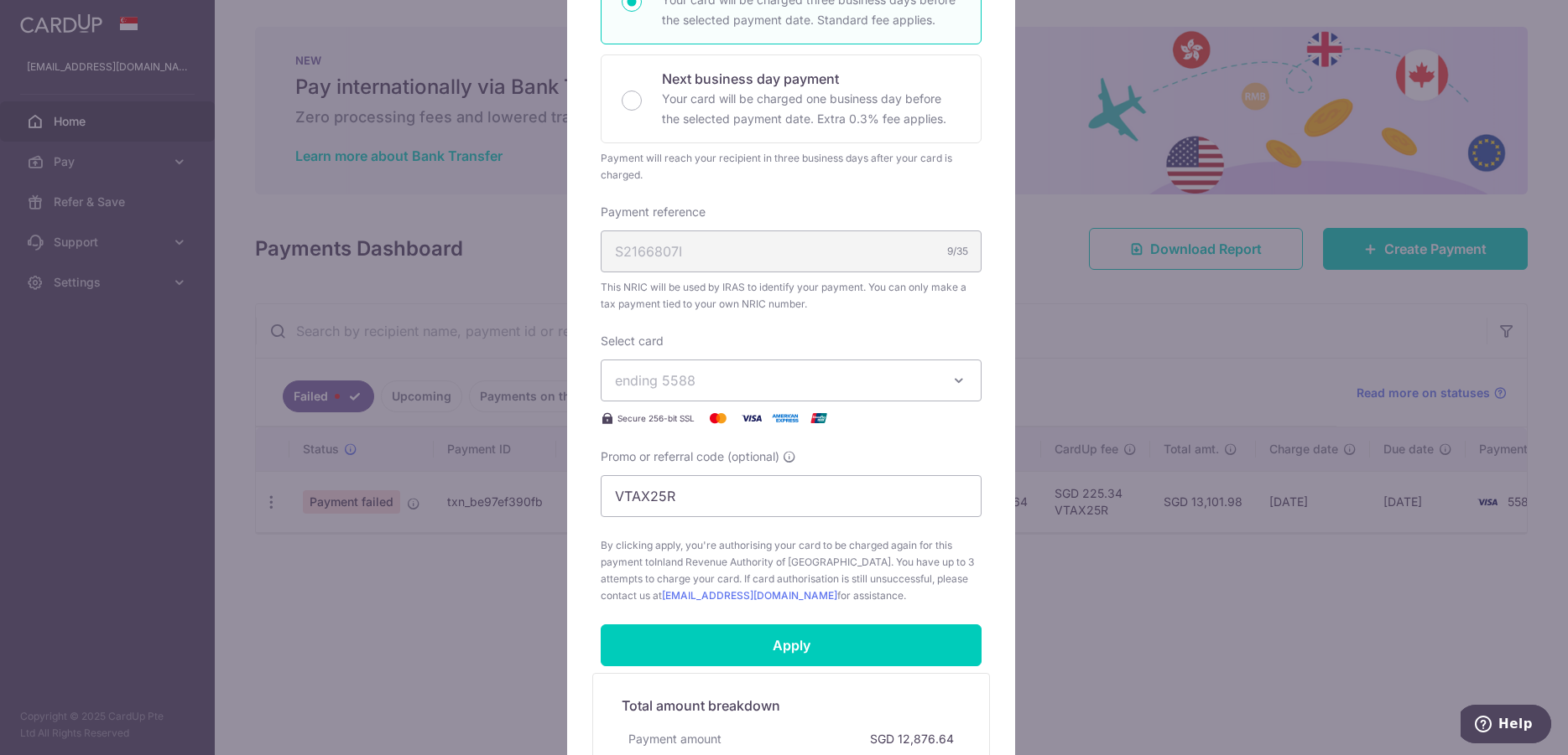
click at [961, 387] on button "ending 5588" at bounding box center [791, 380] width 381 height 42
click at [707, 534] on span "**** 5679" at bounding box center [687, 540] width 64 height 20
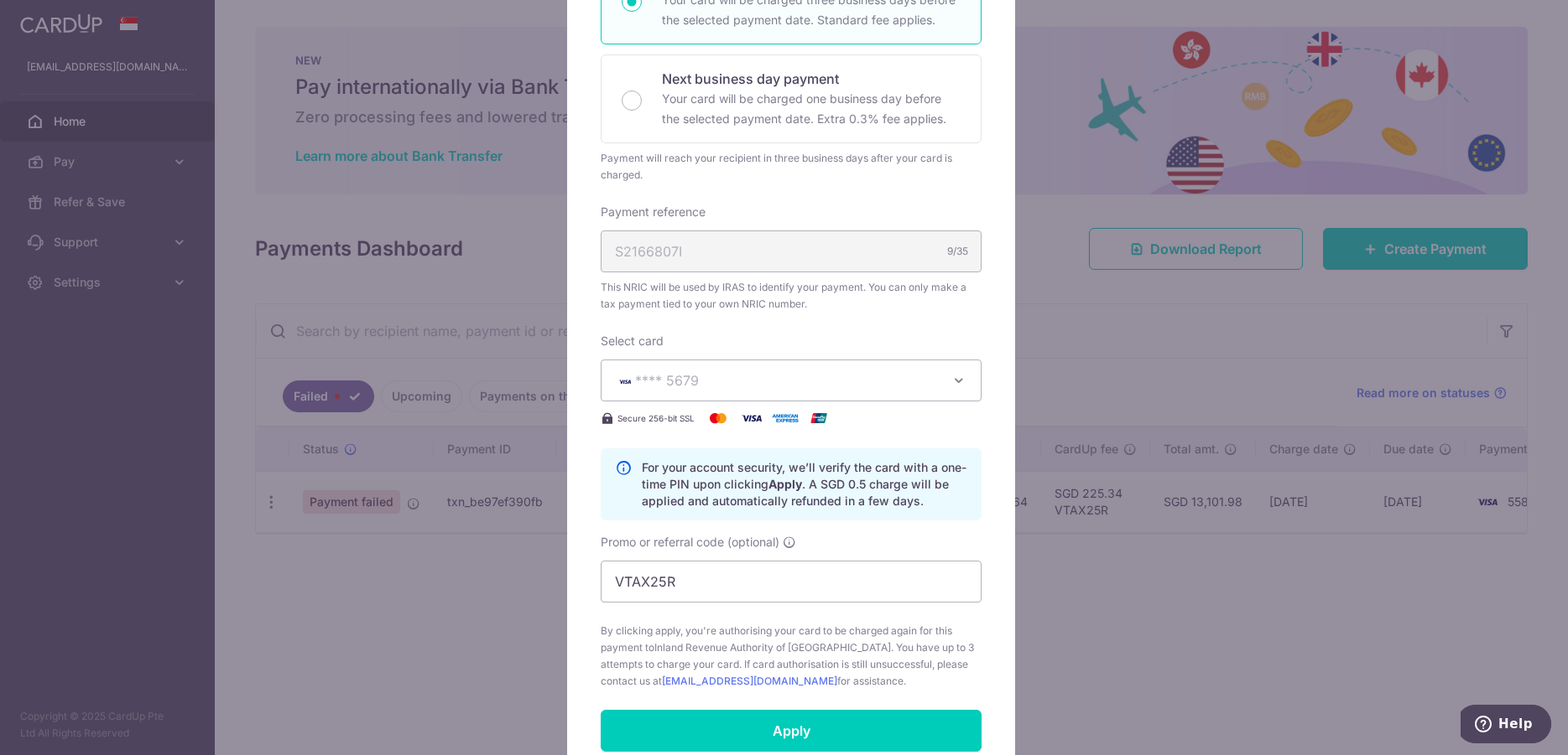
scroll to position [428, 0]
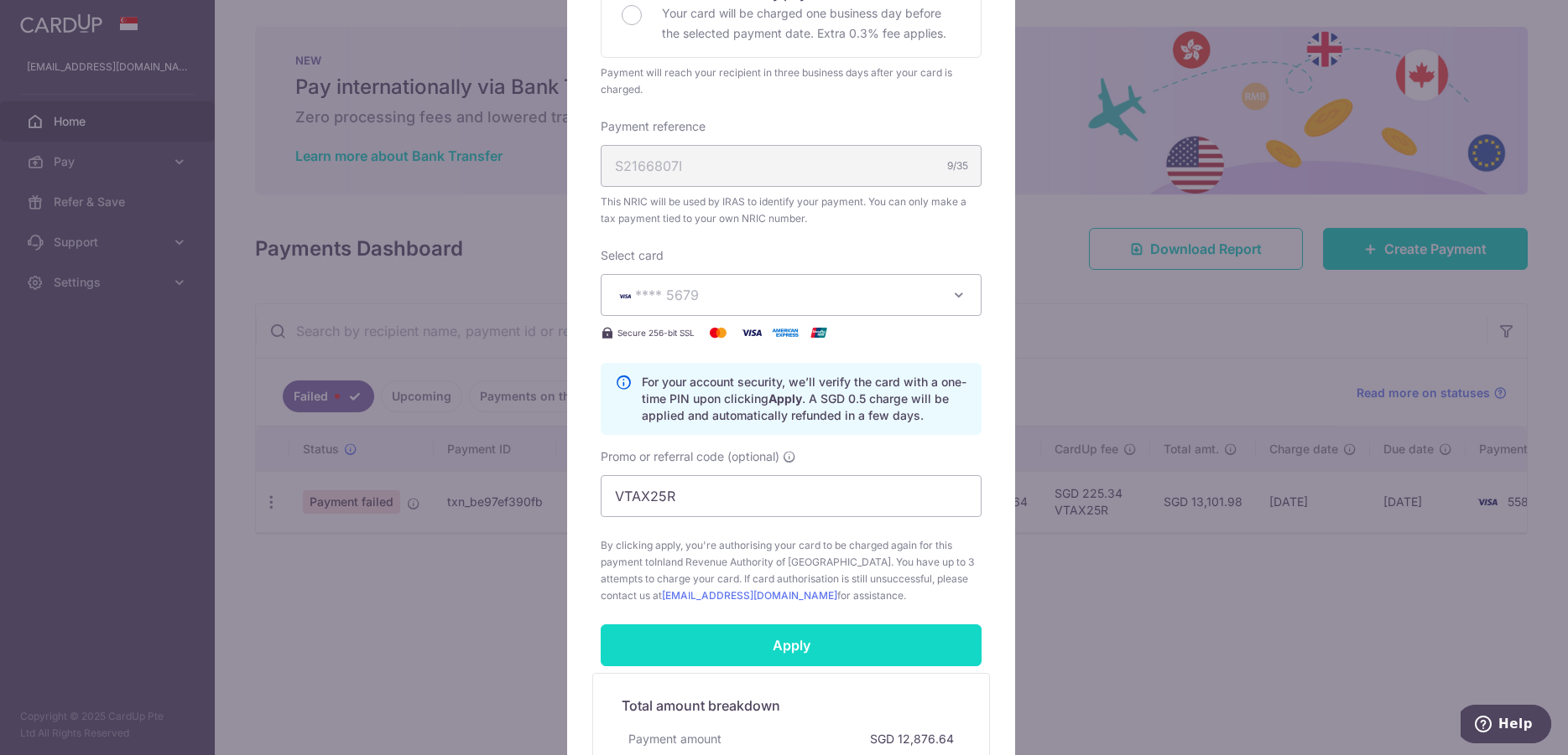
click at [788, 650] on input "Apply" at bounding box center [791, 645] width 381 height 42
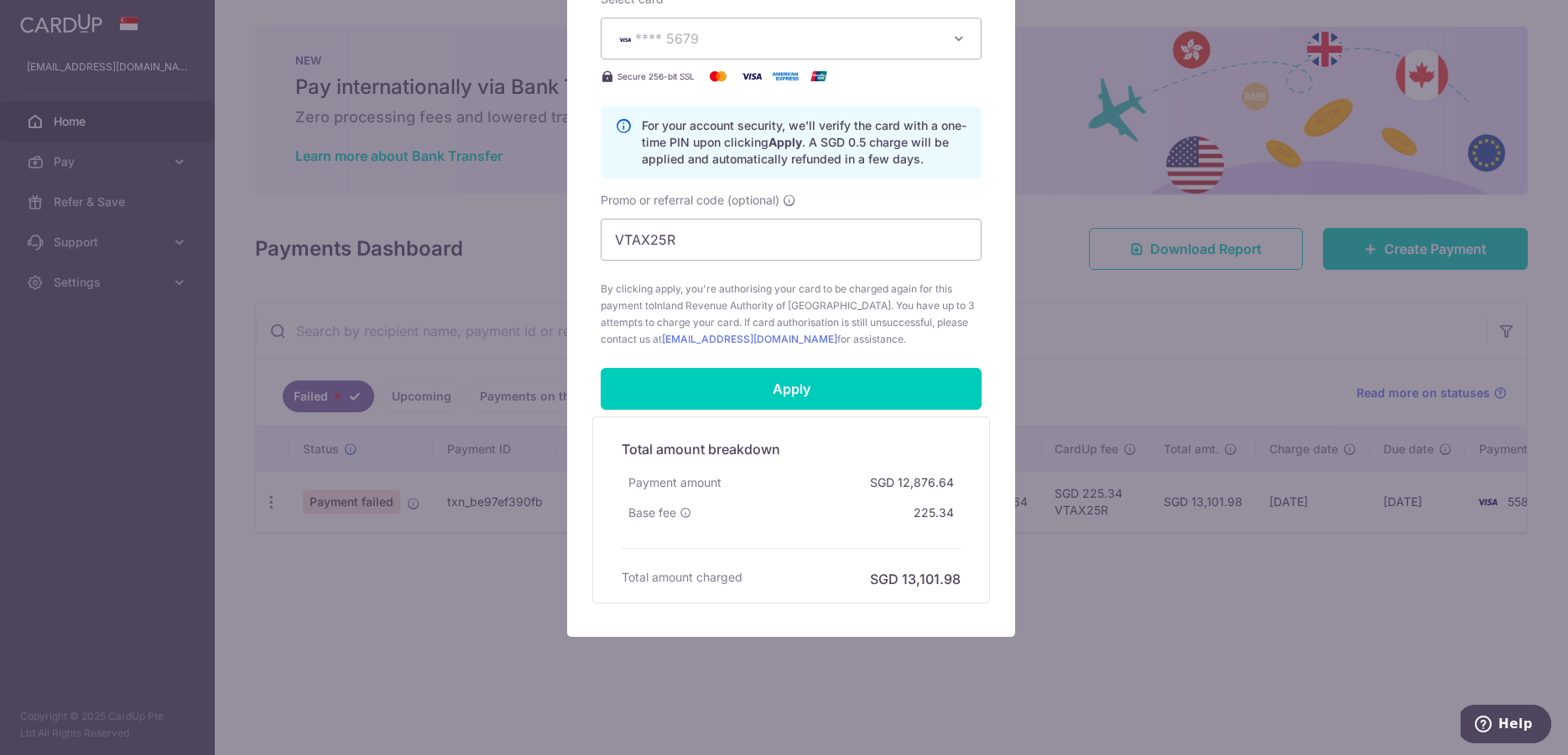
scroll to position [599, 0]
